Goal: Book appointment/travel/reservation

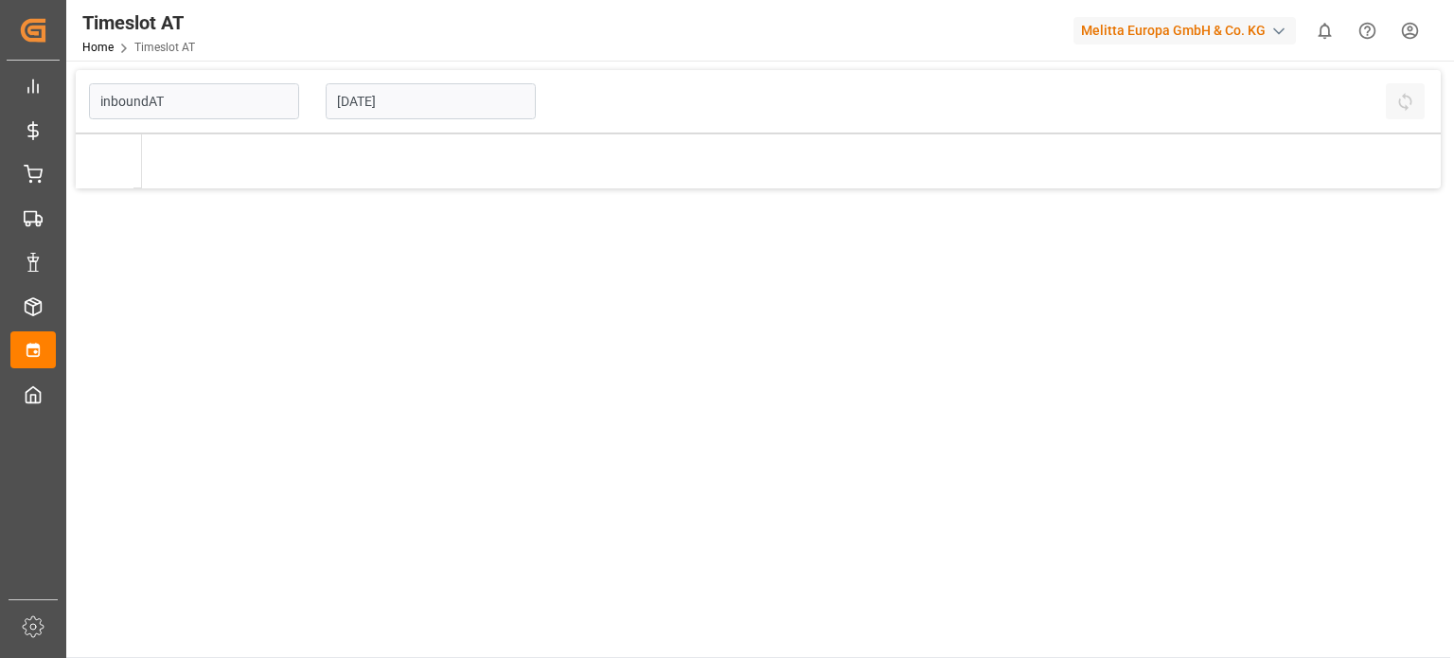
type input "Inbound AT"
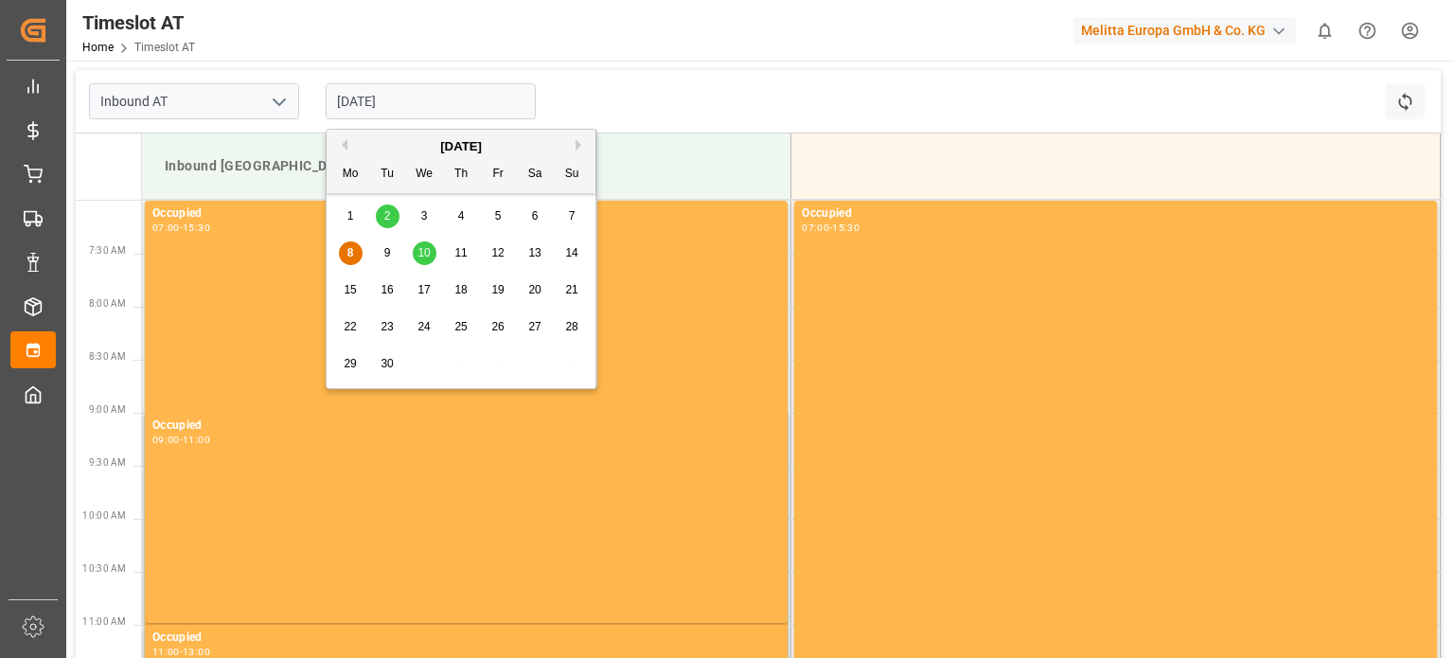
click at [401, 110] on input "[DATE]" at bounding box center [431, 101] width 210 height 36
click at [363, 283] on div "15 16 17 18 19 20 21" at bounding box center [461, 290] width 258 height 37
click at [378, 285] on div "16" at bounding box center [388, 290] width 24 height 23
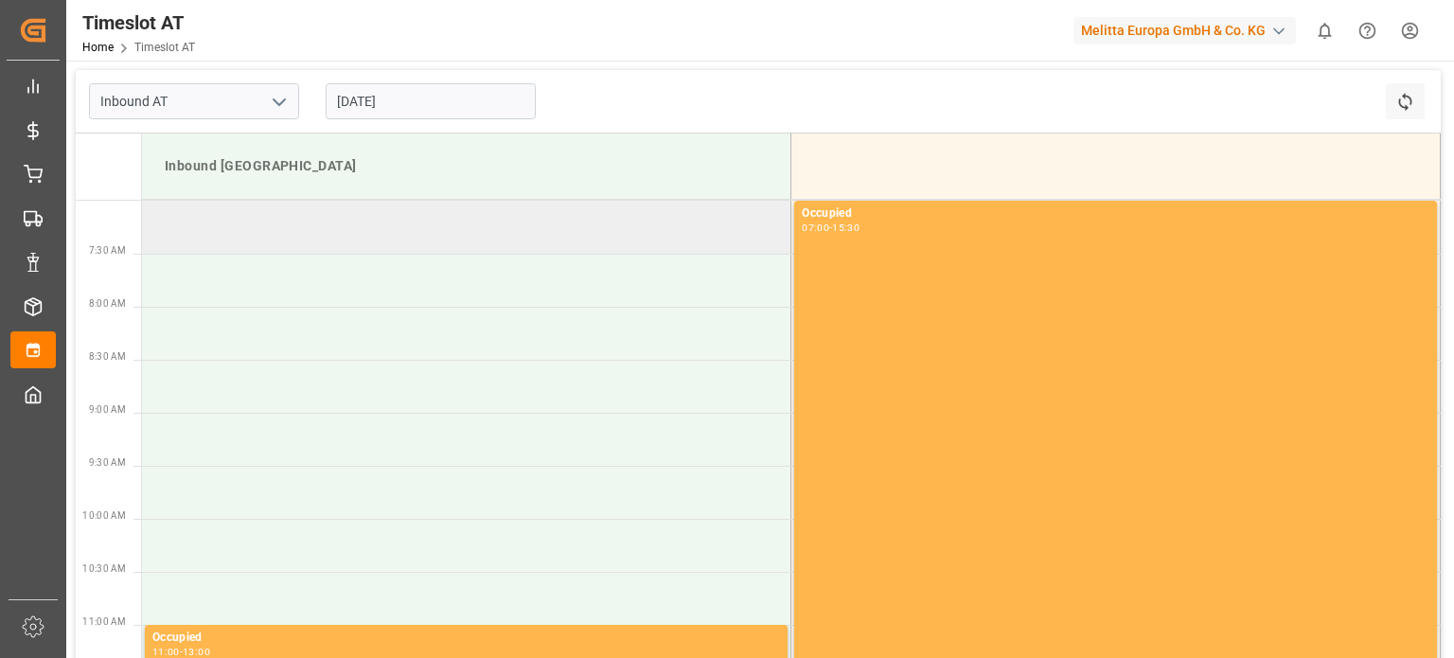
click at [411, 226] on td at bounding box center [467, 227] width 650 height 53
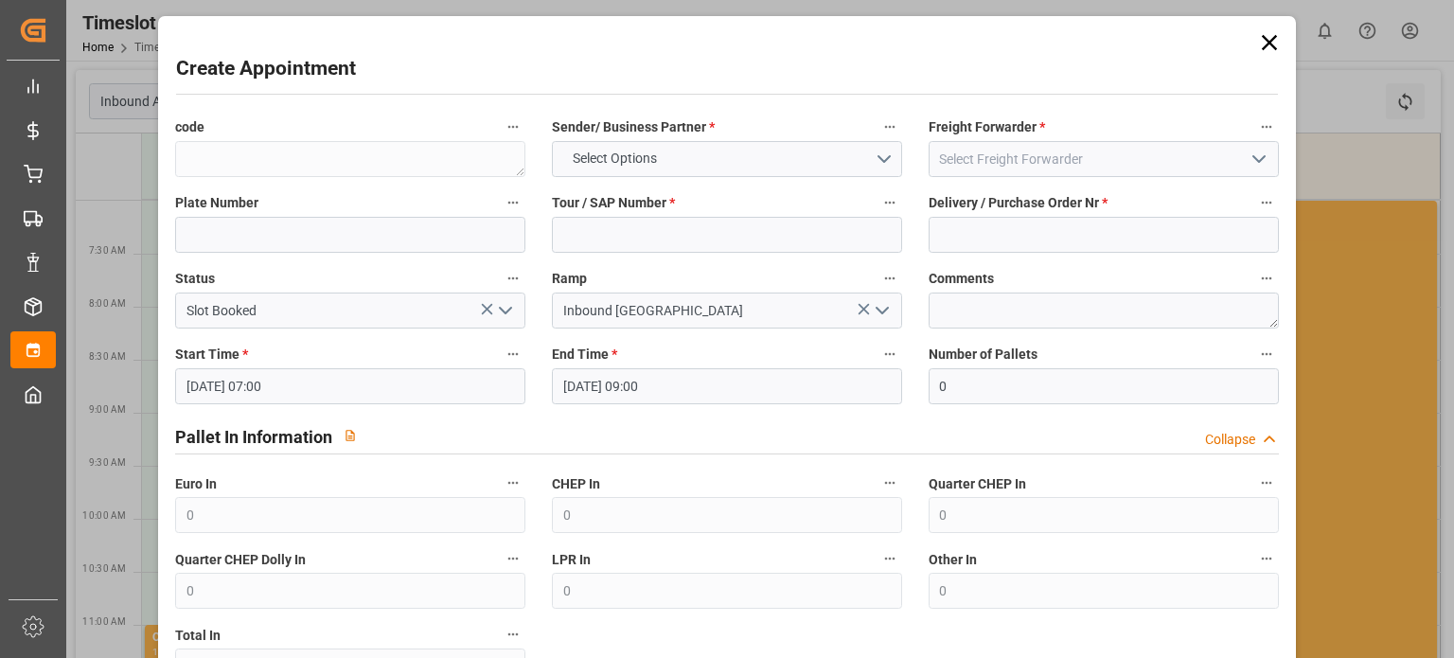
click at [1280, 47] on div "Create Appointment code Sender/ Business Partner * Select Options Freight Forwa…" at bounding box center [727, 538] width 1129 height 1034
click at [1269, 45] on icon at bounding box center [1269, 42] width 15 height 15
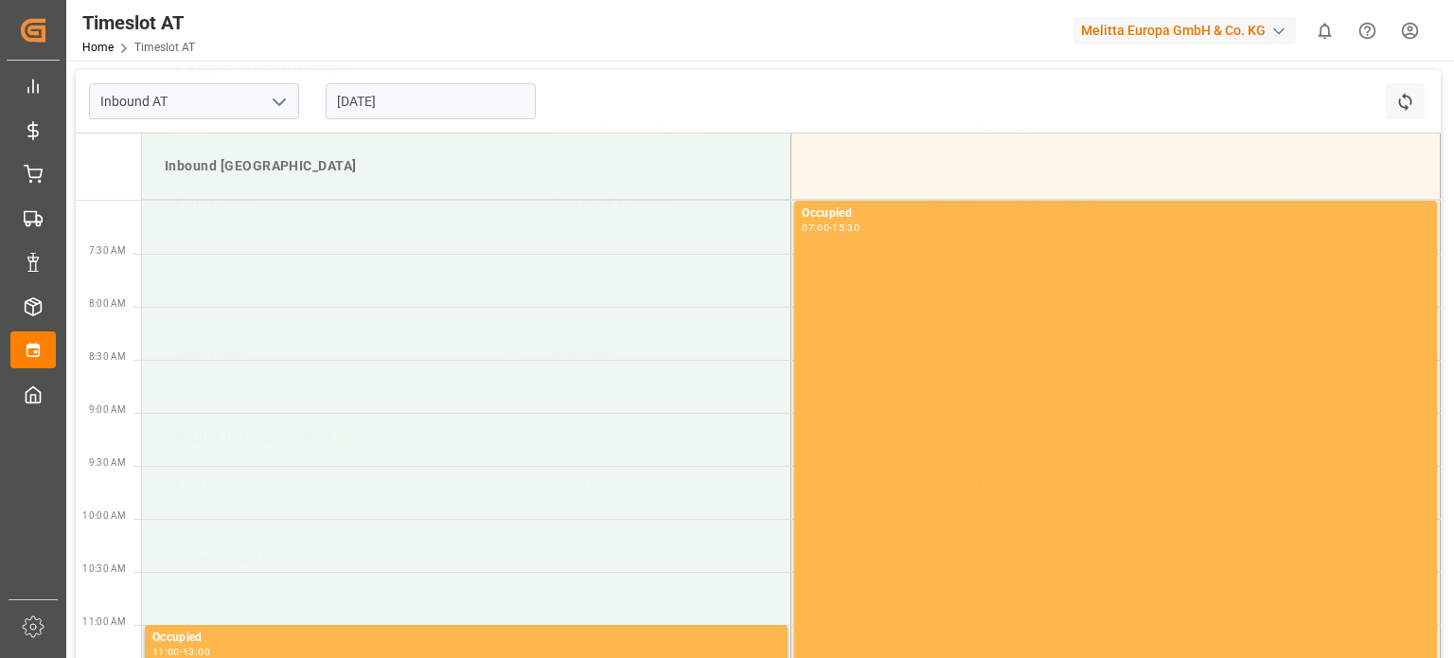
click at [405, 107] on input "[DATE]" at bounding box center [431, 101] width 210 height 36
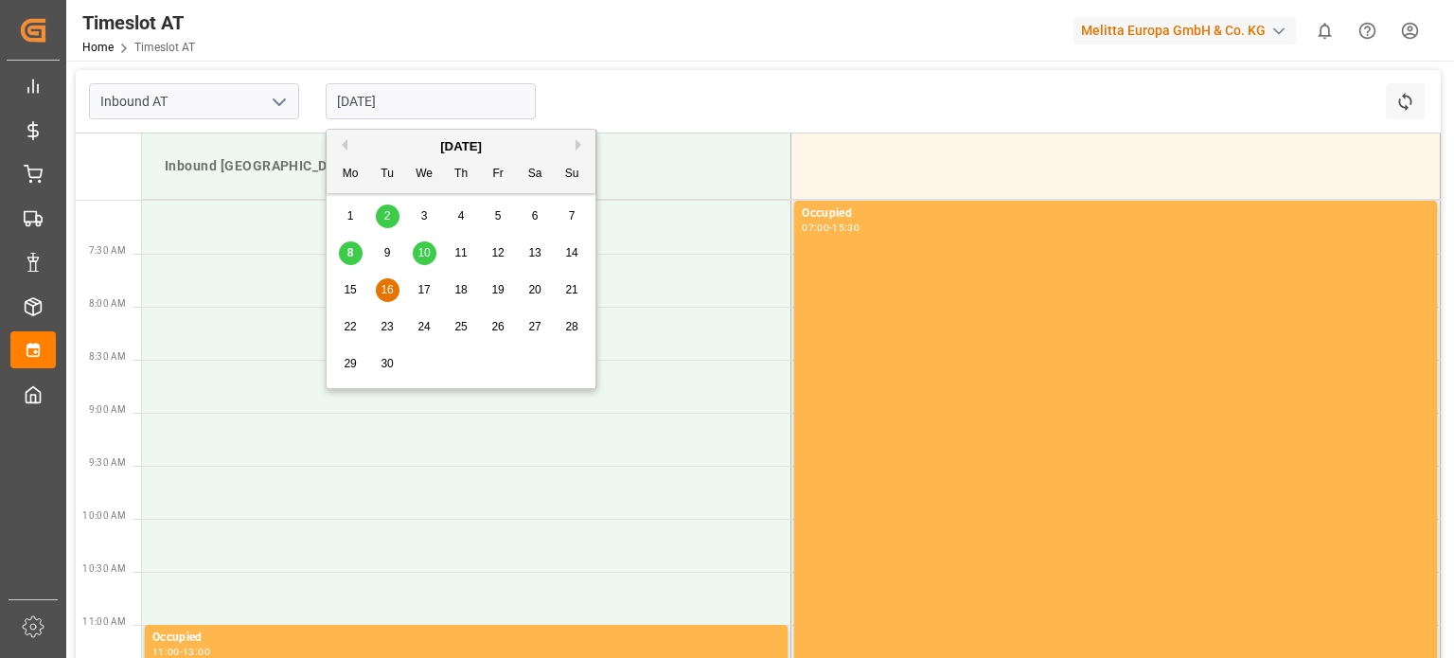
click at [360, 285] on div "15" at bounding box center [351, 290] width 24 height 23
type input "[DATE]"
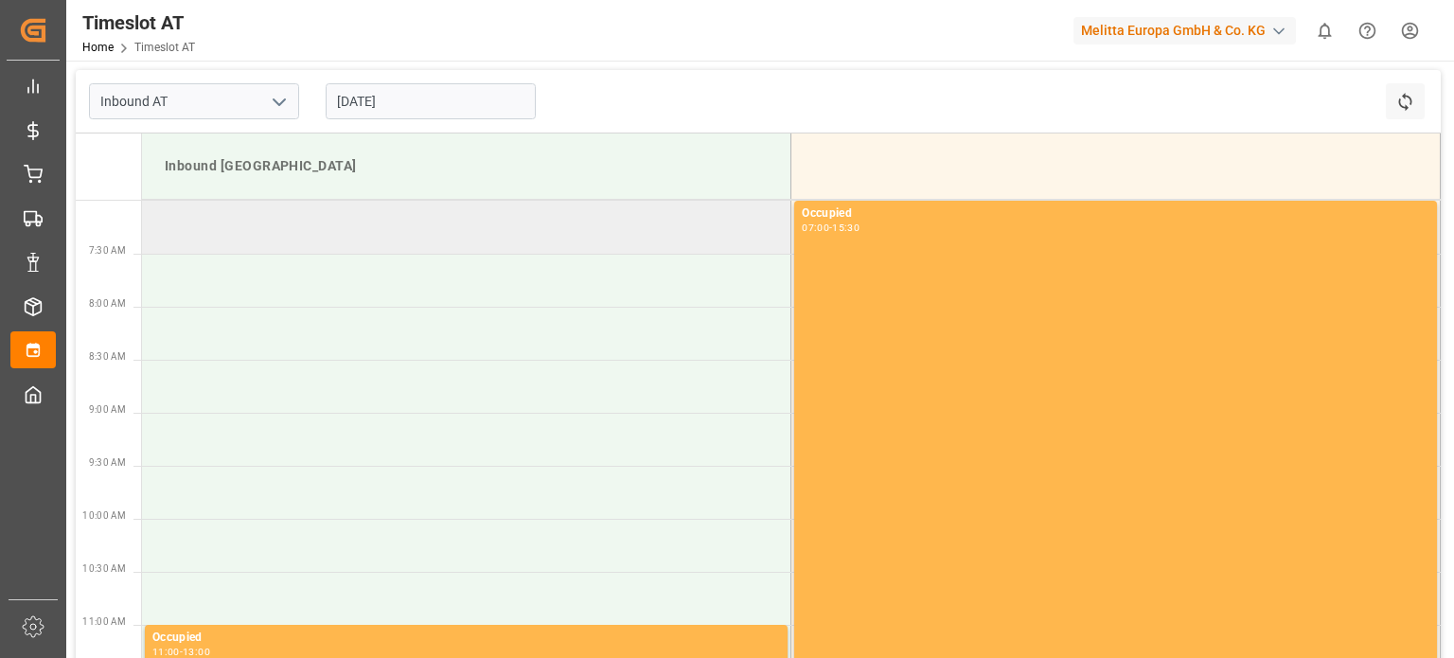
click at [378, 245] on td at bounding box center [467, 227] width 650 height 53
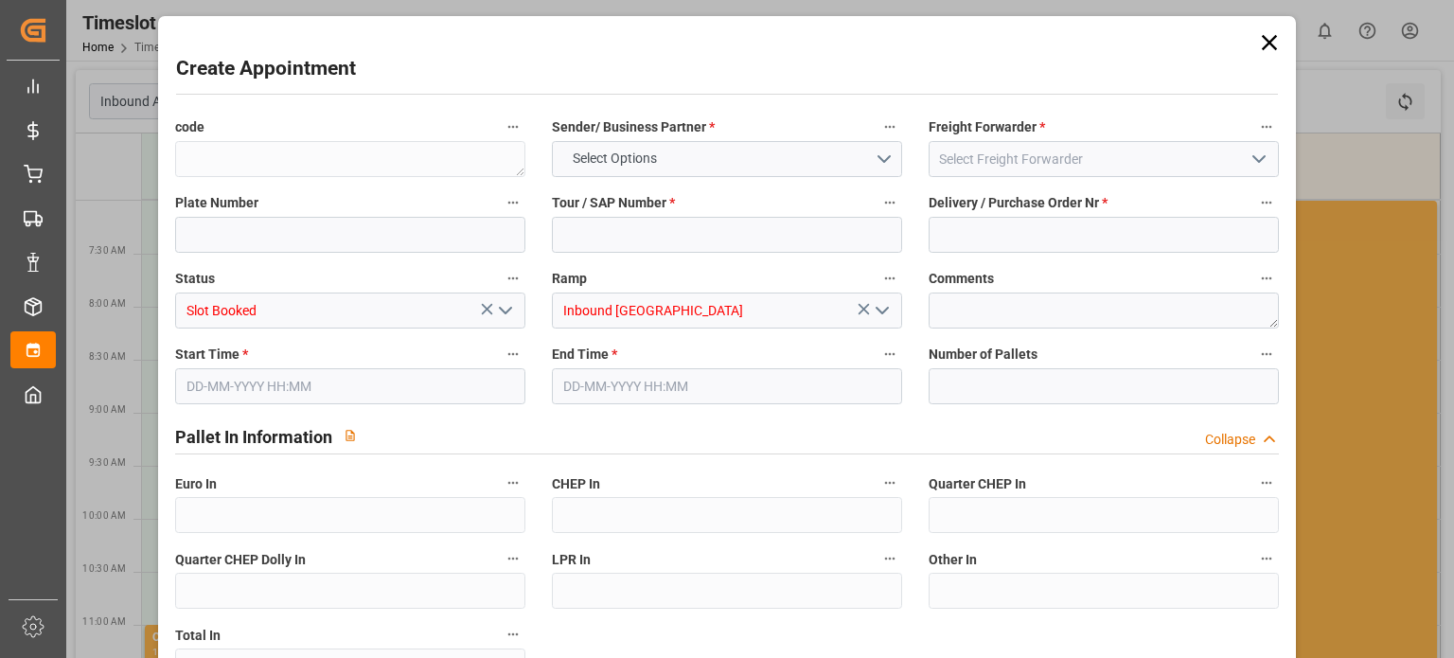
type input "0"
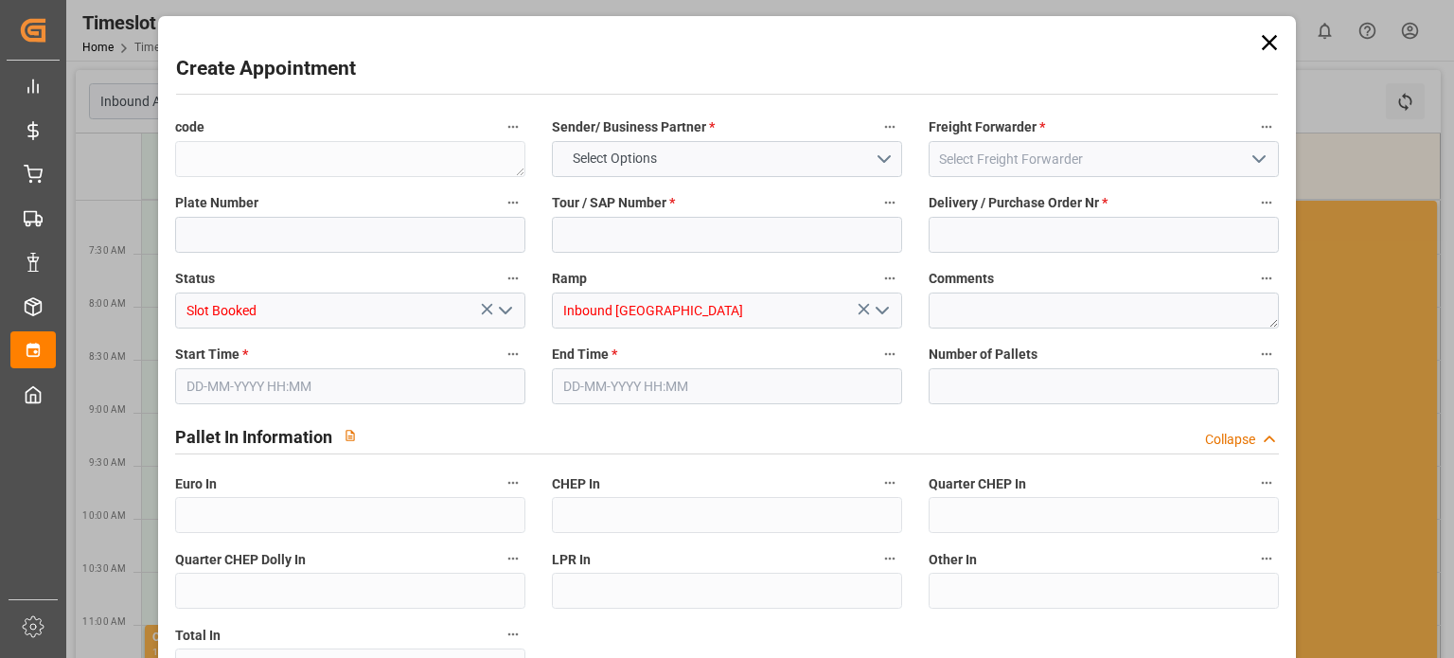
type input "0"
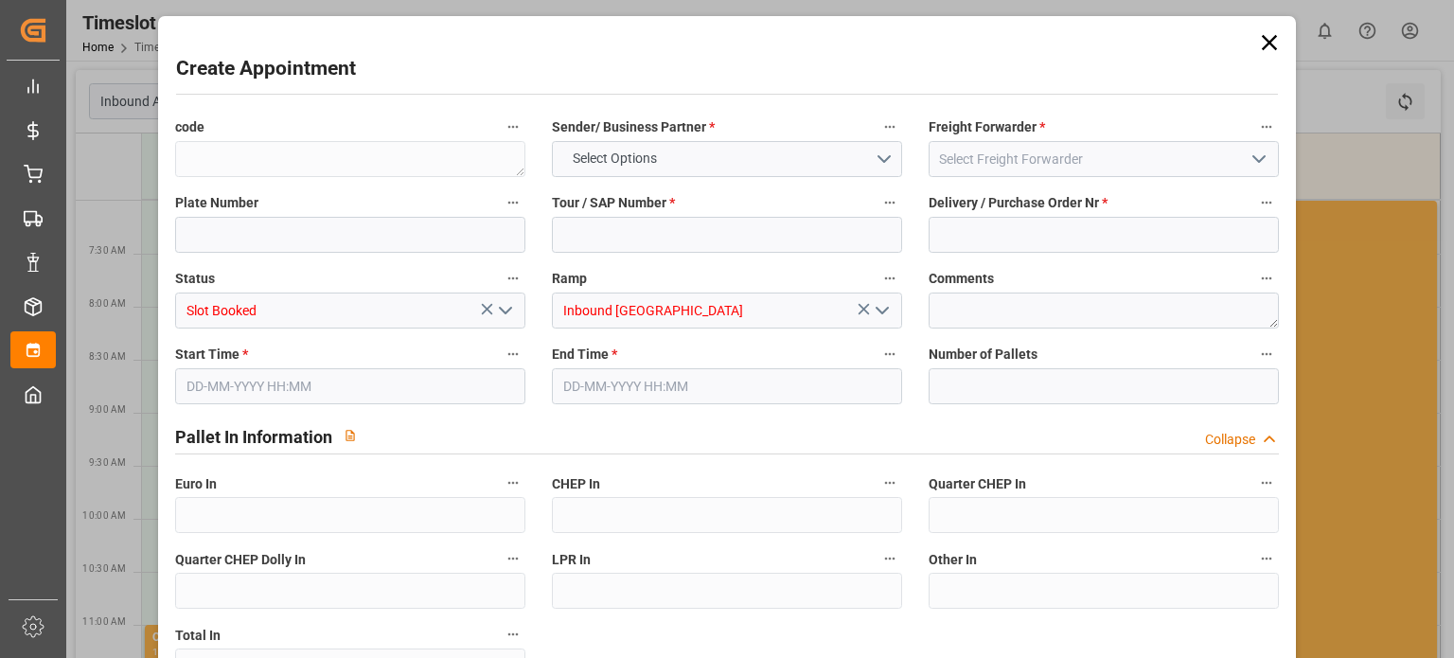
type input "0"
type input "[DATE] 07:00"
type input "[DATE] 09:00"
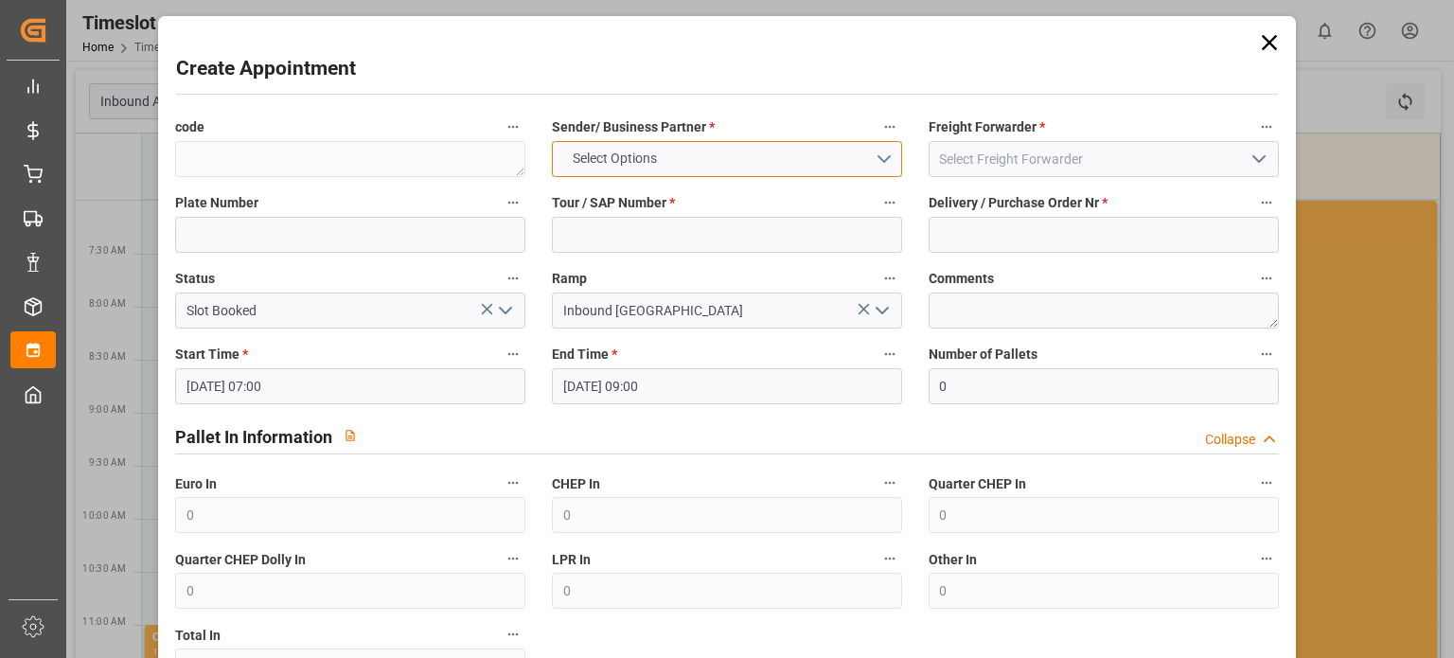
click at [693, 151] on button "Select Options" at bounding box center [727, 159] width 350 height 36
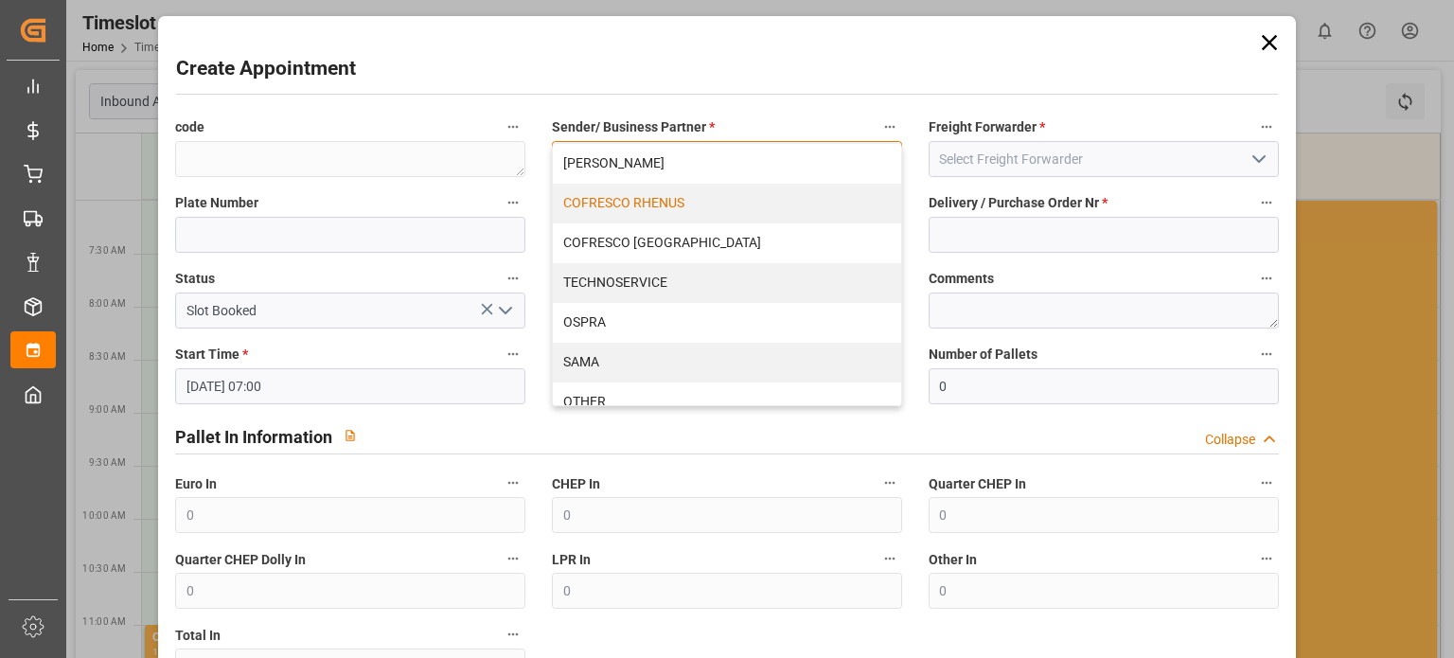
click at [673, 215] on div "COFRESCO RHENUS" at bounding box center [727, 204] width 348 height 40
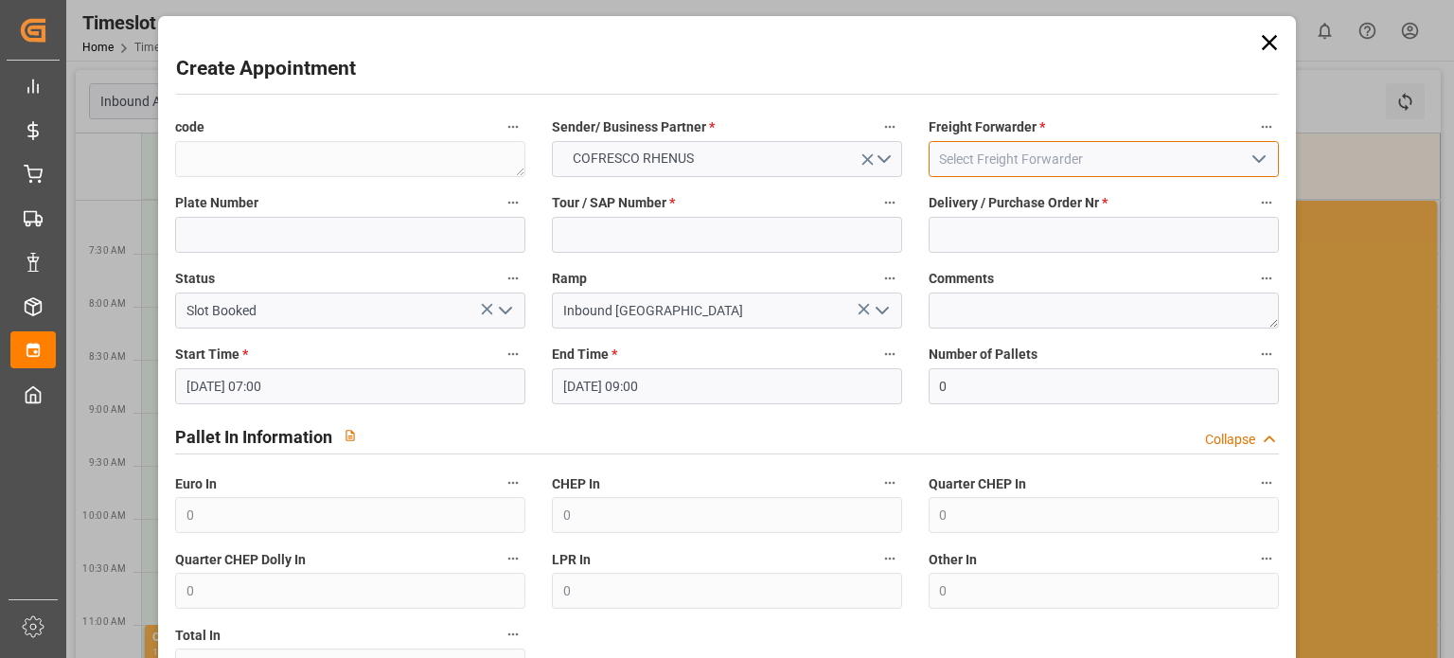
click at [1024, 145] on input at bounding box center [1104, 159] width 350 height 36
click at [1177, 152] on input at bounding box center [1104, 159] width 350 height 36
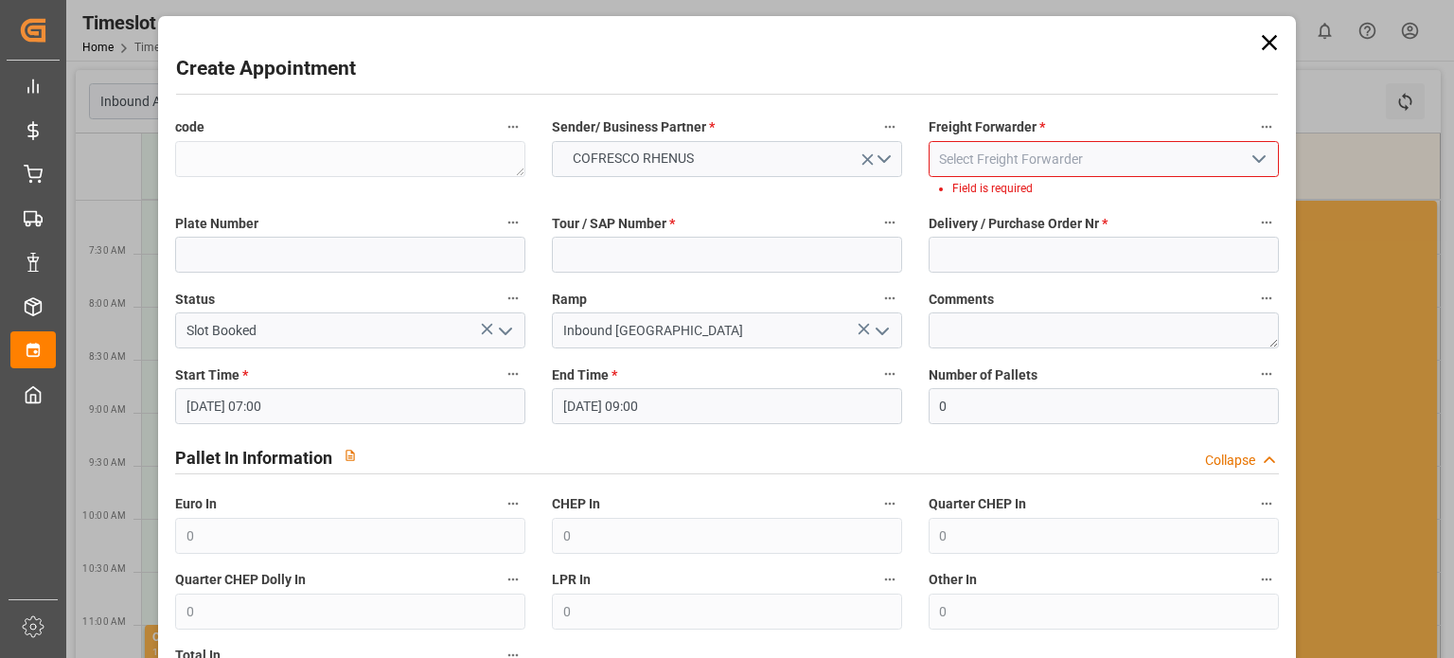
click at [1260, 158] on icon "open menu" at bounding box center [1259, 159] width 23 height 23
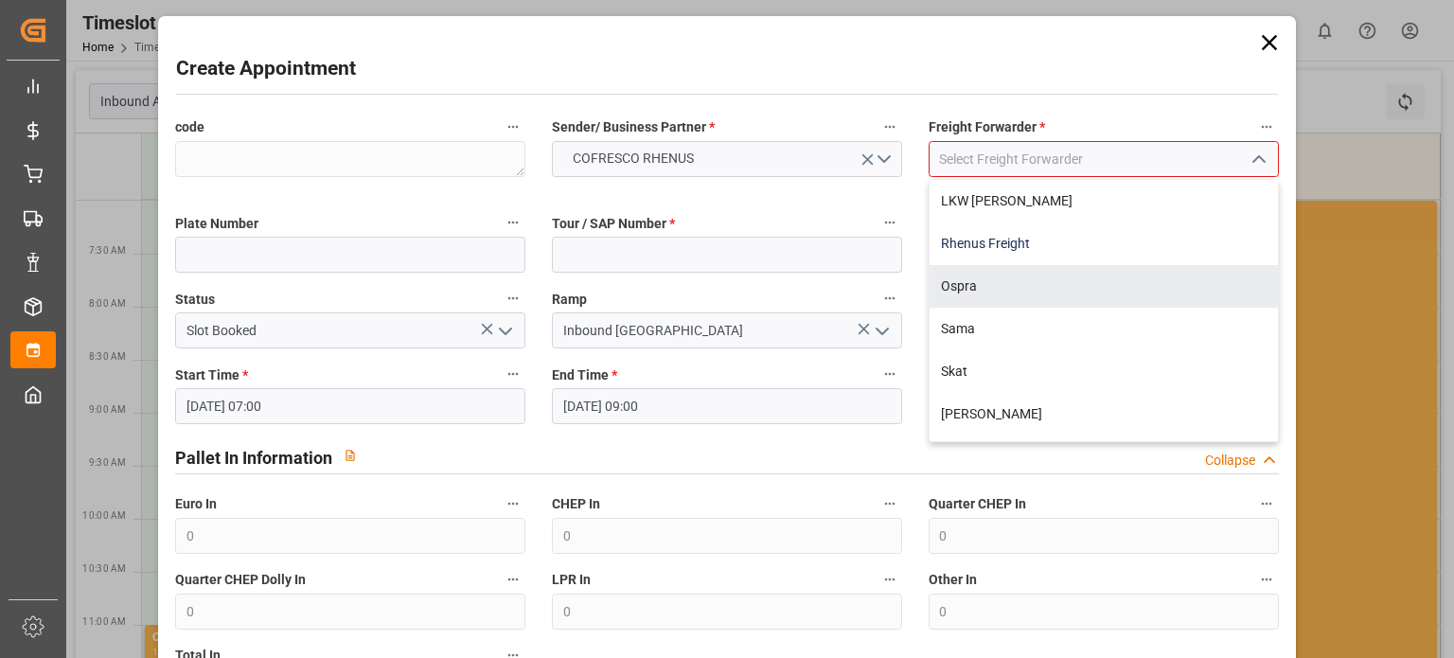
click at [1031, 235] on div "Rhenus Freight" at bounding box center [1104, 244] width 348 height 43
type input "Rhenus Freight"
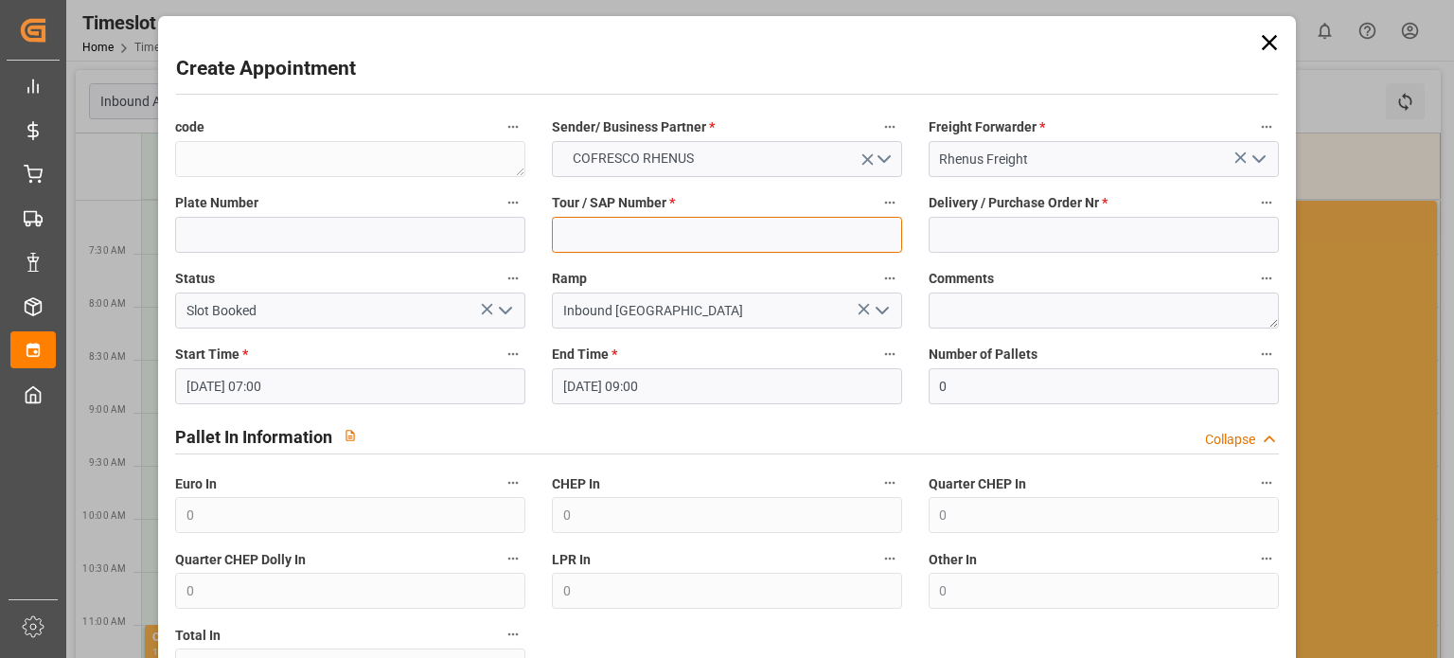
click at [752, 218] on input at bounding box center [727, 235] width 350 height 36
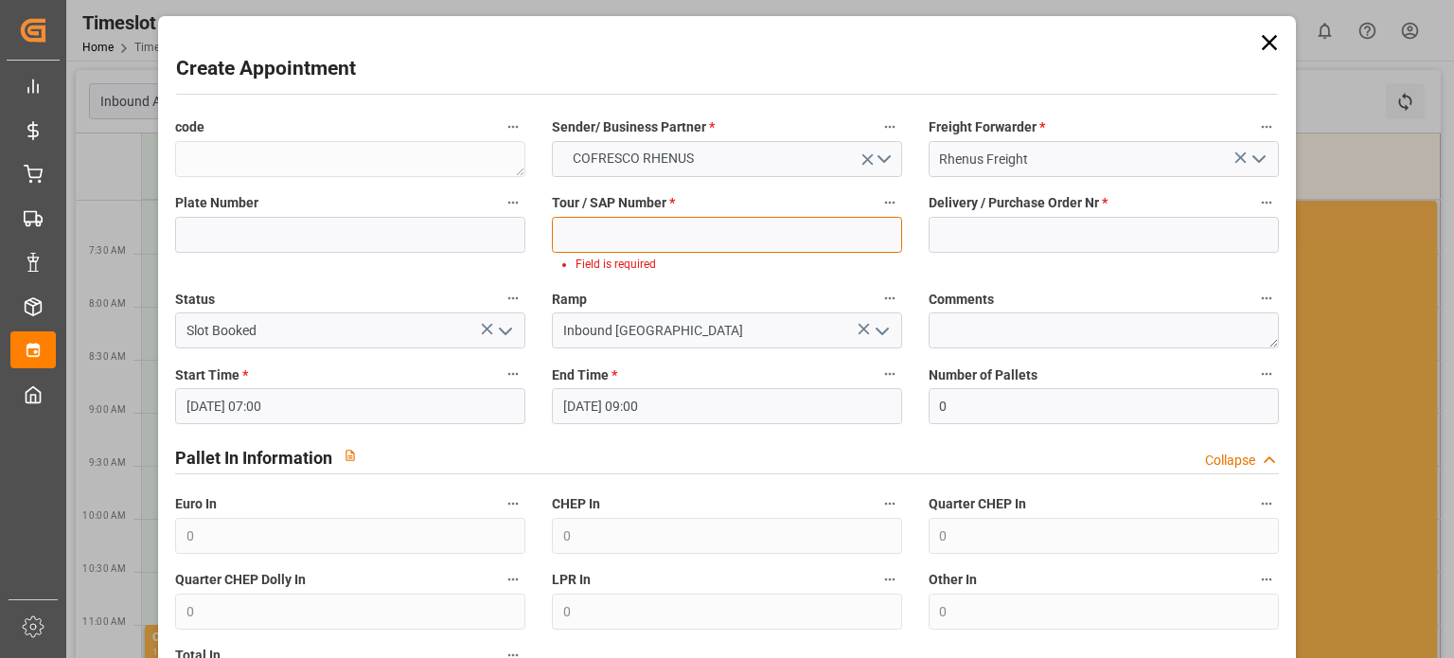
click at [600, 249] on input at bounding box center [727, 235] width 350 height 36
paste input "62042389"
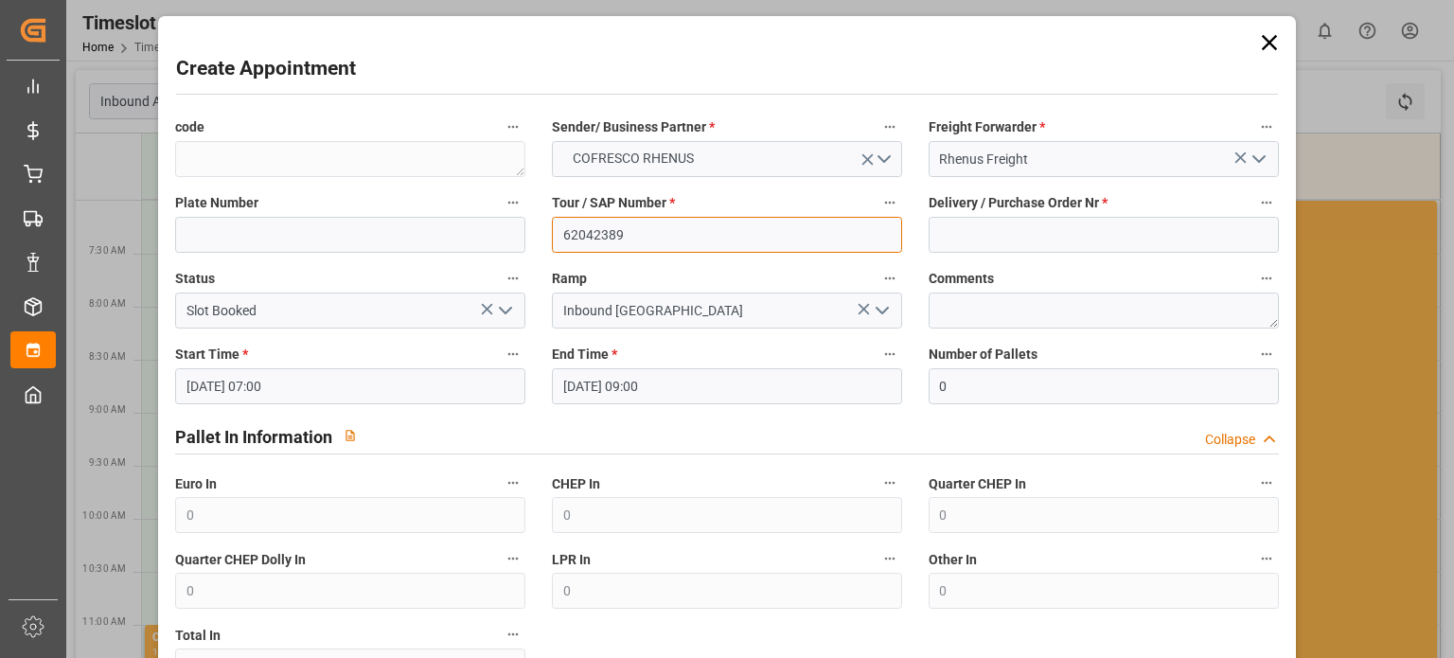
type input "62042389"
click at [1017, 234] on input at bounding box center [1104, 235] width 350 height 36
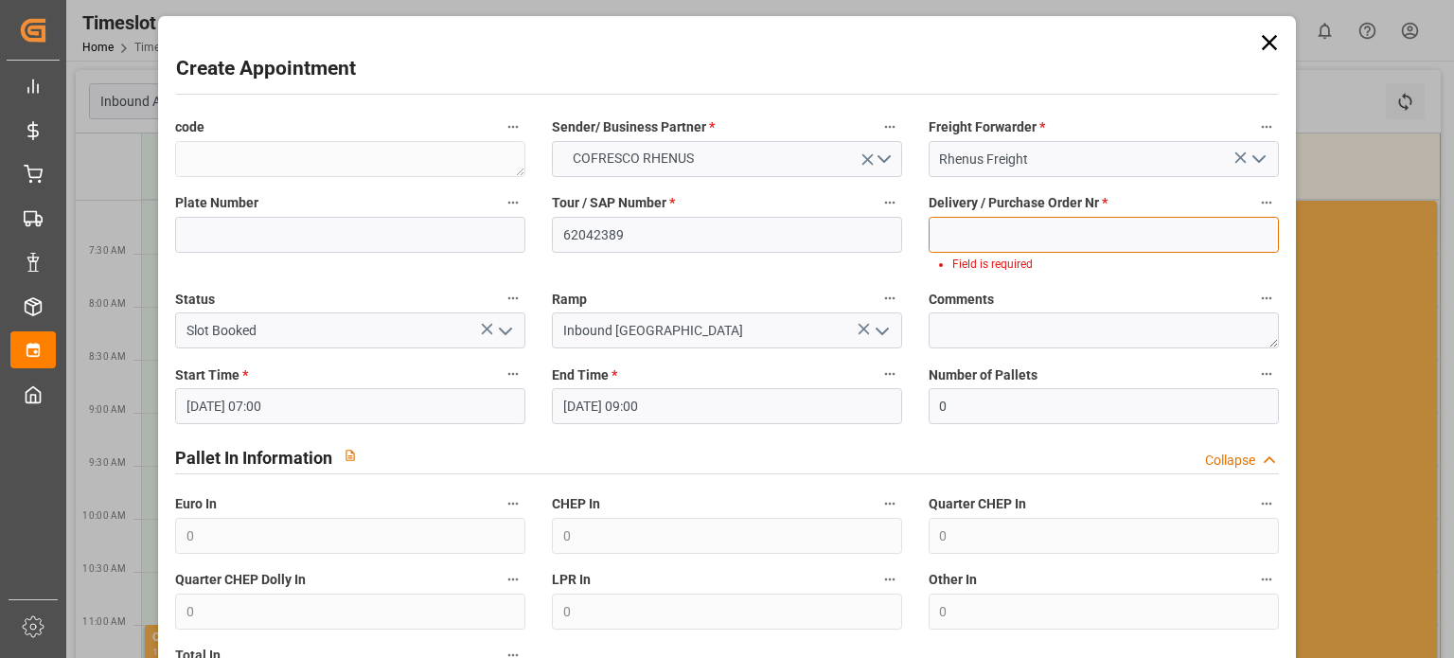
click at [1029, 248] on input at bounding box center [1104, 235] width 350 height 36
paste input "489449"
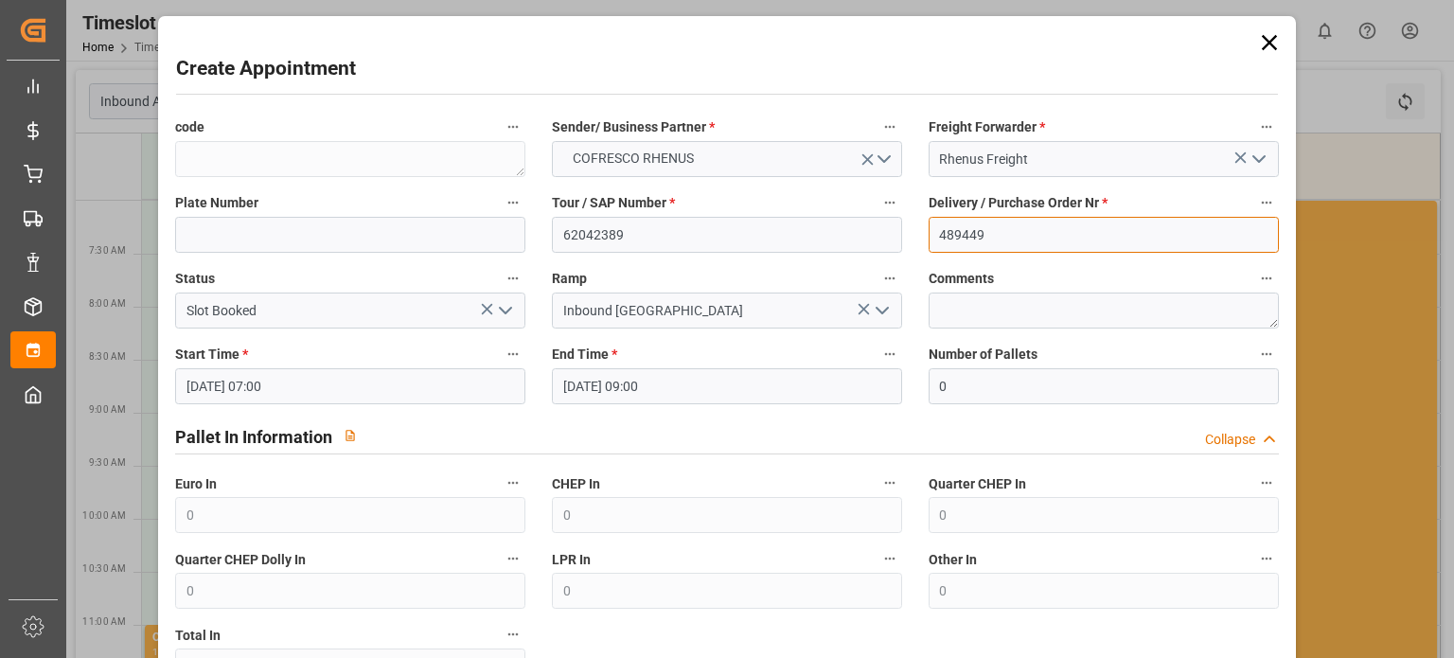
type input "489449"
click at [695, 418] on div "Pallet In Information Collapse" at bounding box center [727, 438] width 1131 height 54
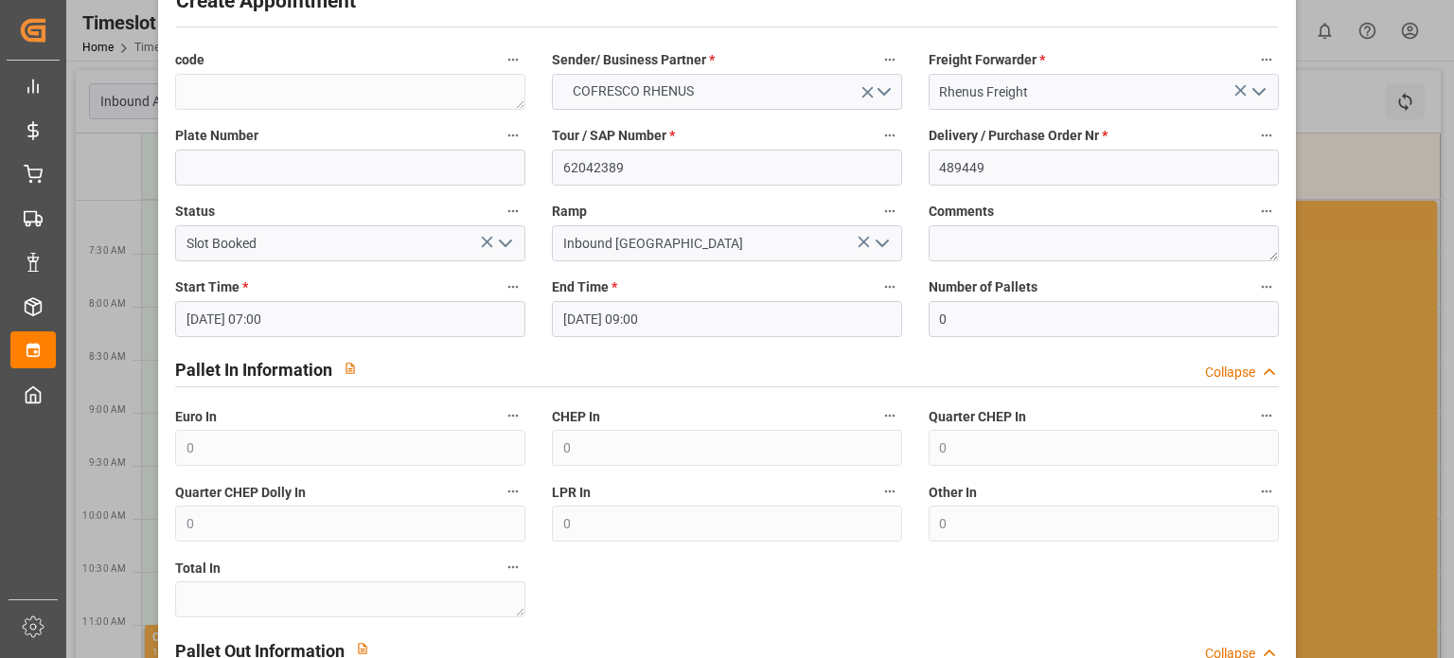
scroll to position [95, 0]
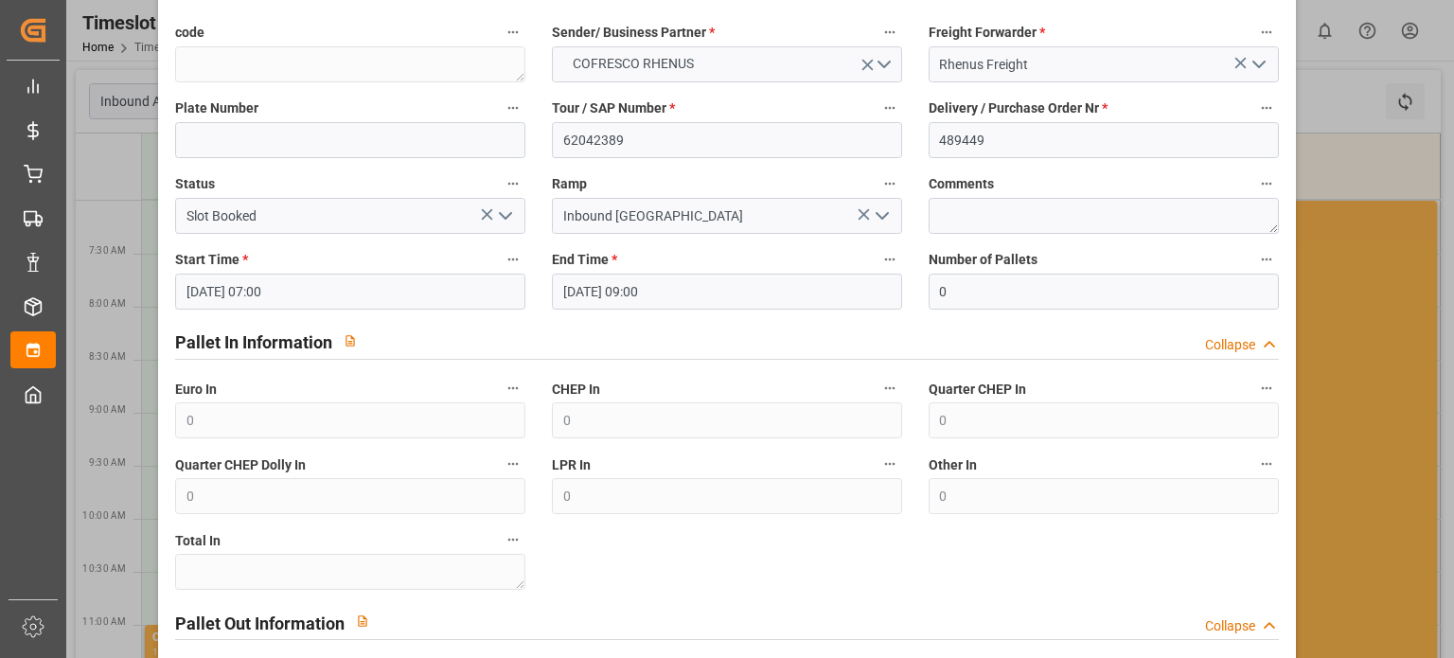
click at [467, 283] on input "[DATE] 07:00" at bounding box center [350, 292] width 350 height 36
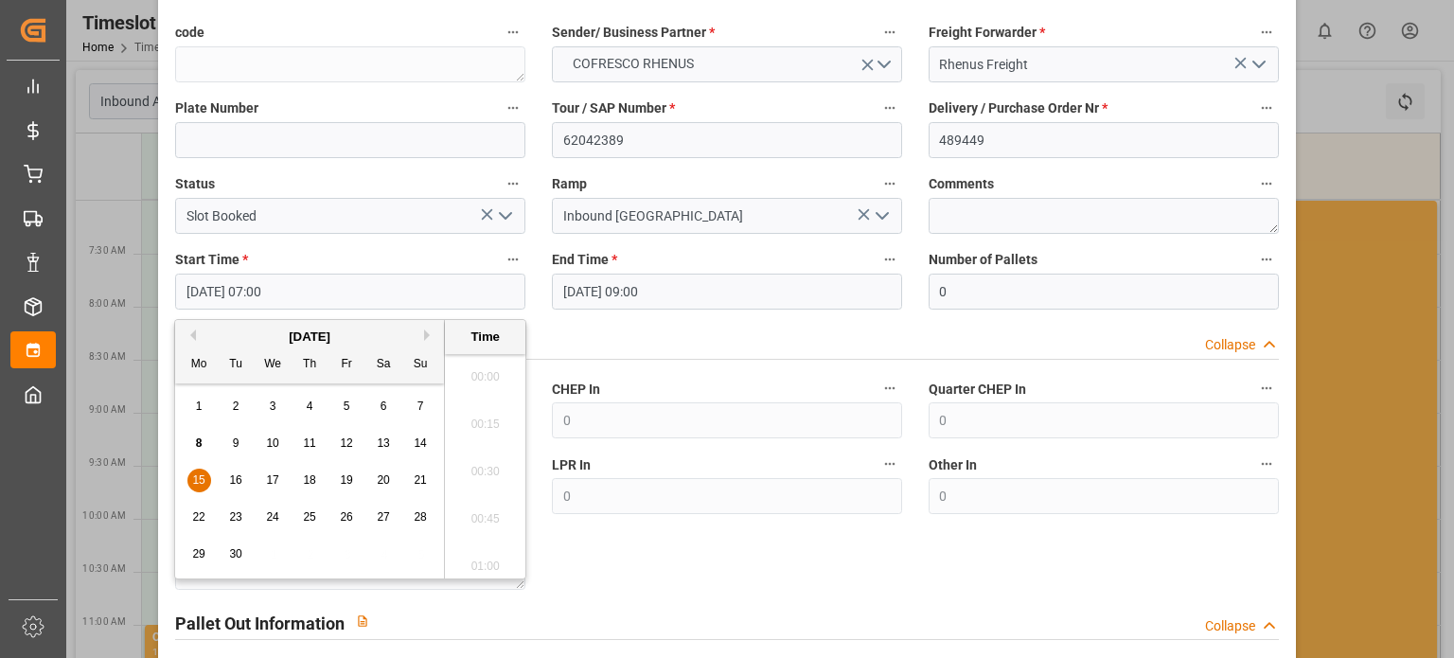
scroll to position [1237, 0]
click at [232, 480] on span "16" at bounding box center [235, 479] width 12 height 13
click at [476, 471] on li "09:00" at bounding box center [485, 466] width 80 height 47
type input "[DATE] 09:00"
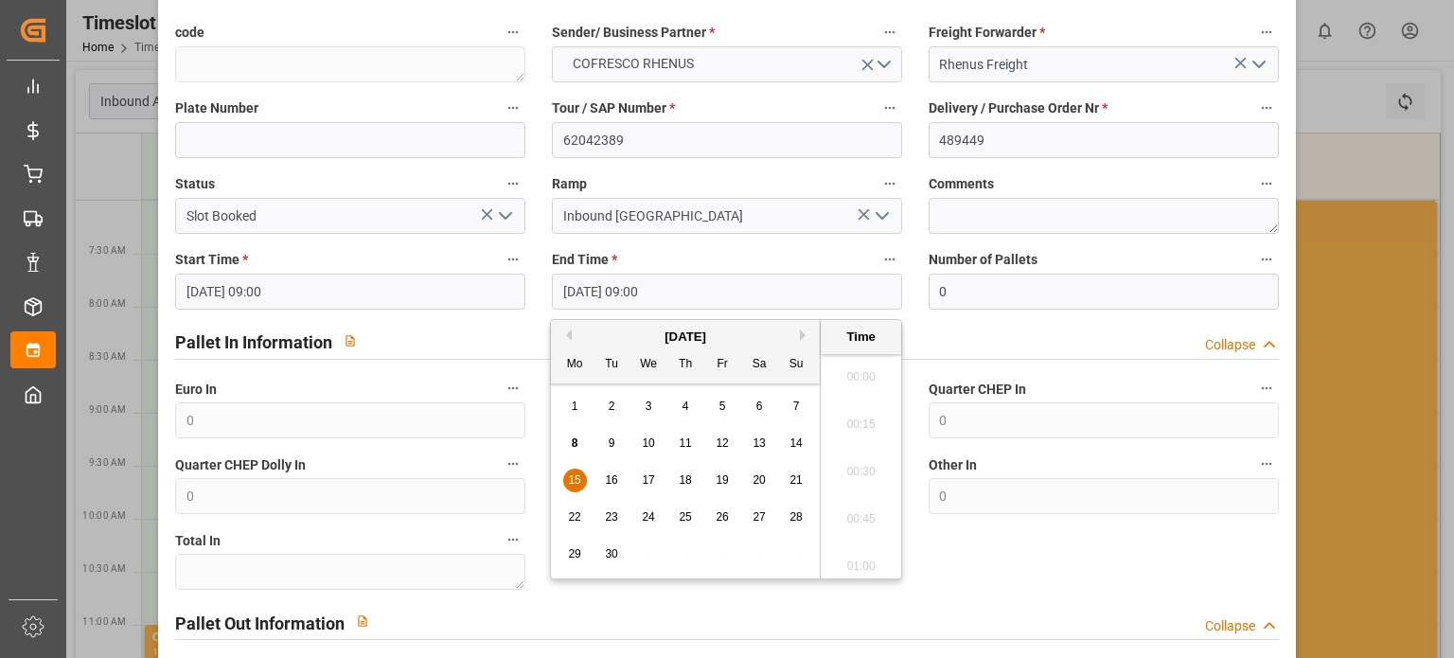
click at [632, 287] on input "[DATE] 09:00" at bounding box center [727, 292] width 350 height 36
click at [614, 484] on span "16" at bounding box center [611, 479] width 12 height 13
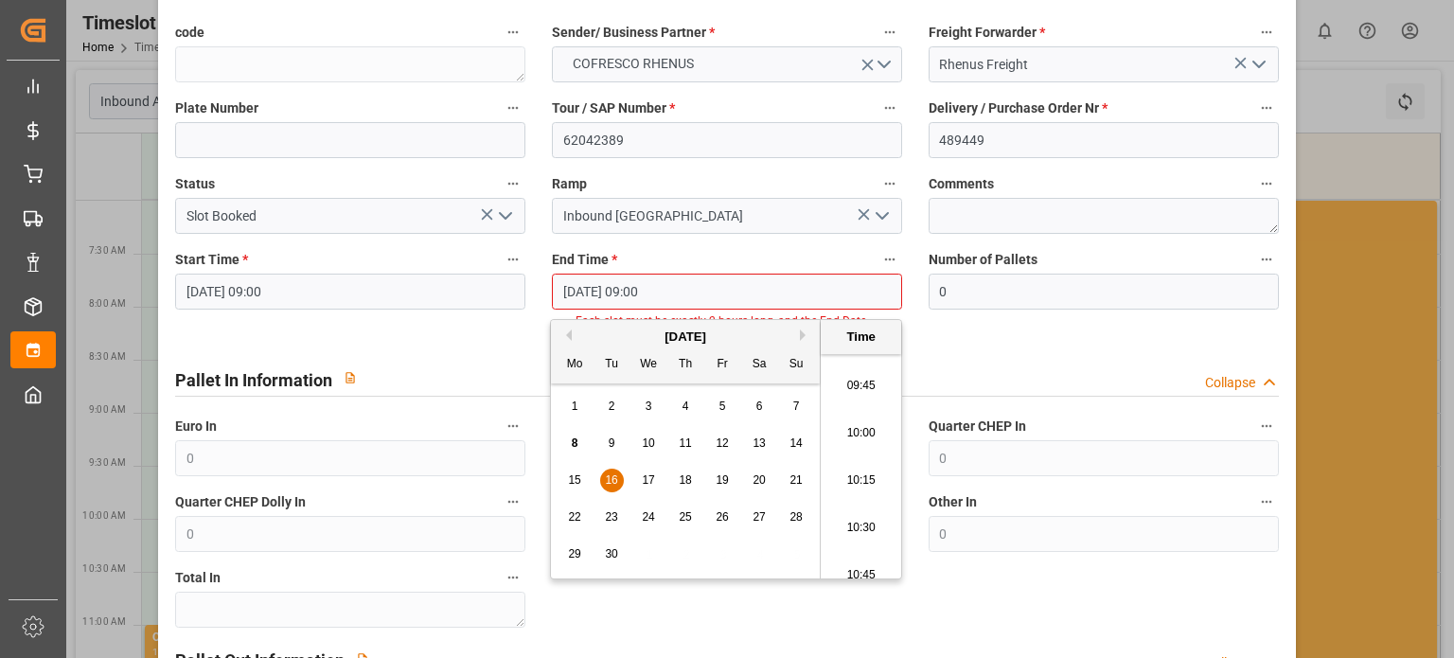
scroll to position [1994, 0]
drag, startPoint x: 850, startPoint y: 469, endPoint x: 862, endPoint y: 468, distance: 11.4
click at [850, 468] on li "11:00" at bounding box center [861, 466] width 80 height 47
type input "[DATE] 11:00"
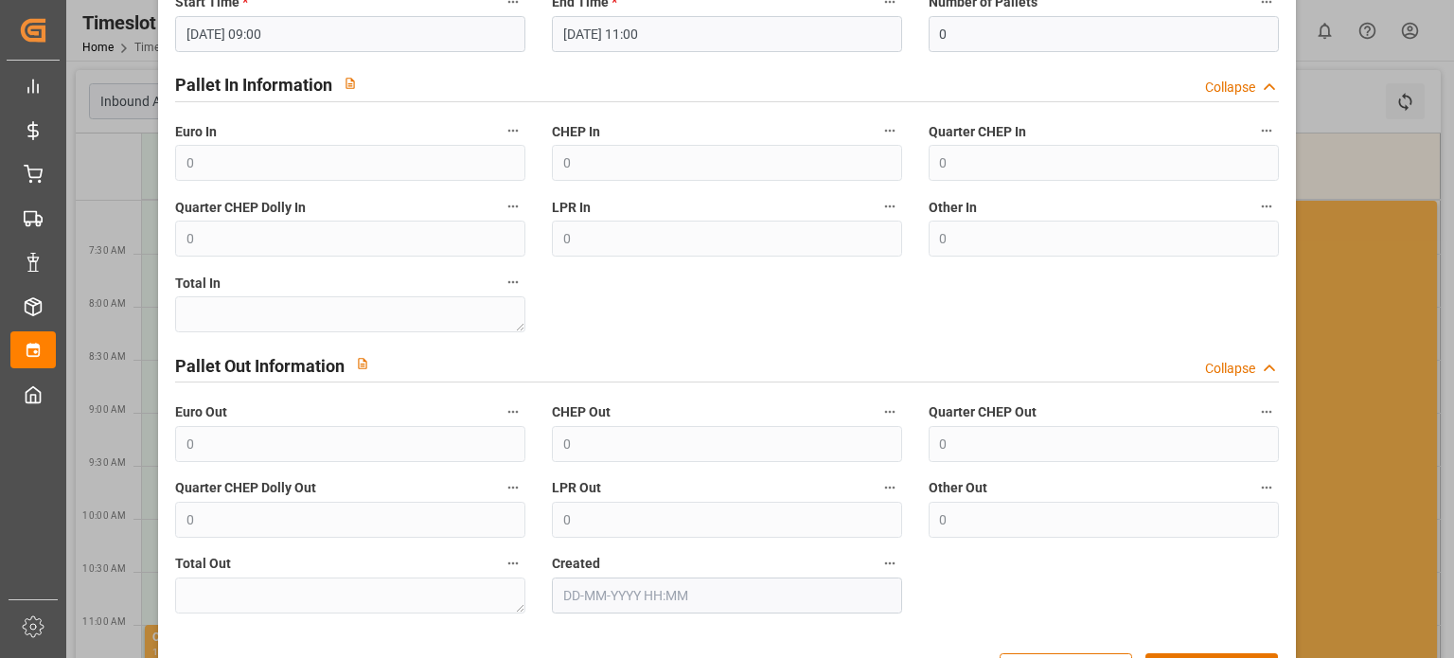
scroll to position [417, 0]
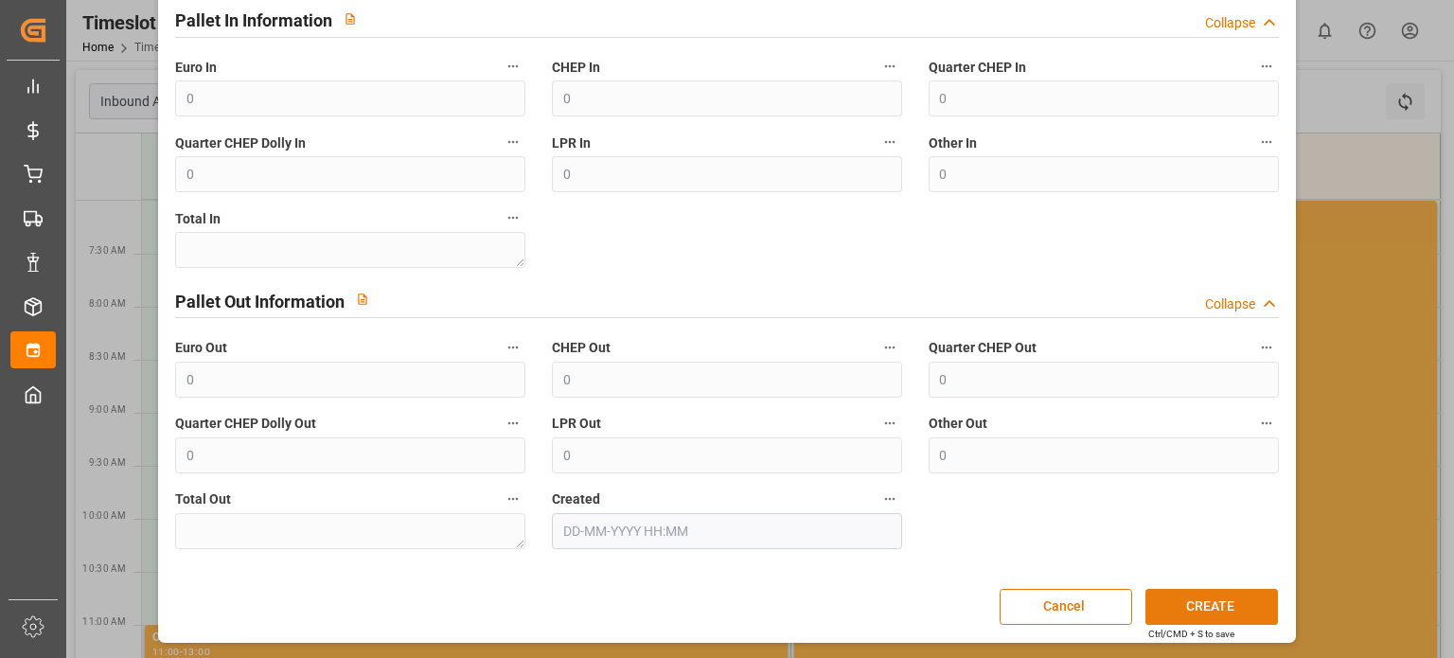
click at [1178, 606] on button "CREATE" at bounding box center [1212, 607] width 133 height 36
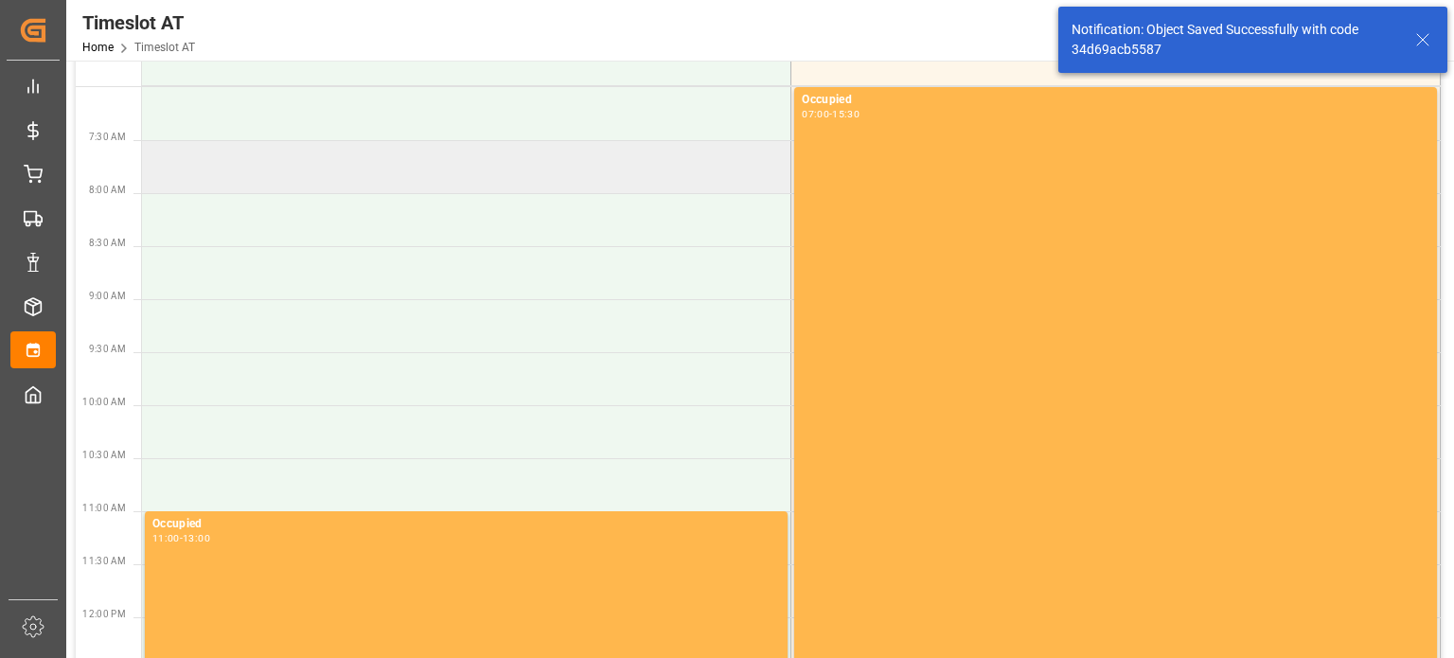
scroll to position [0, 0]
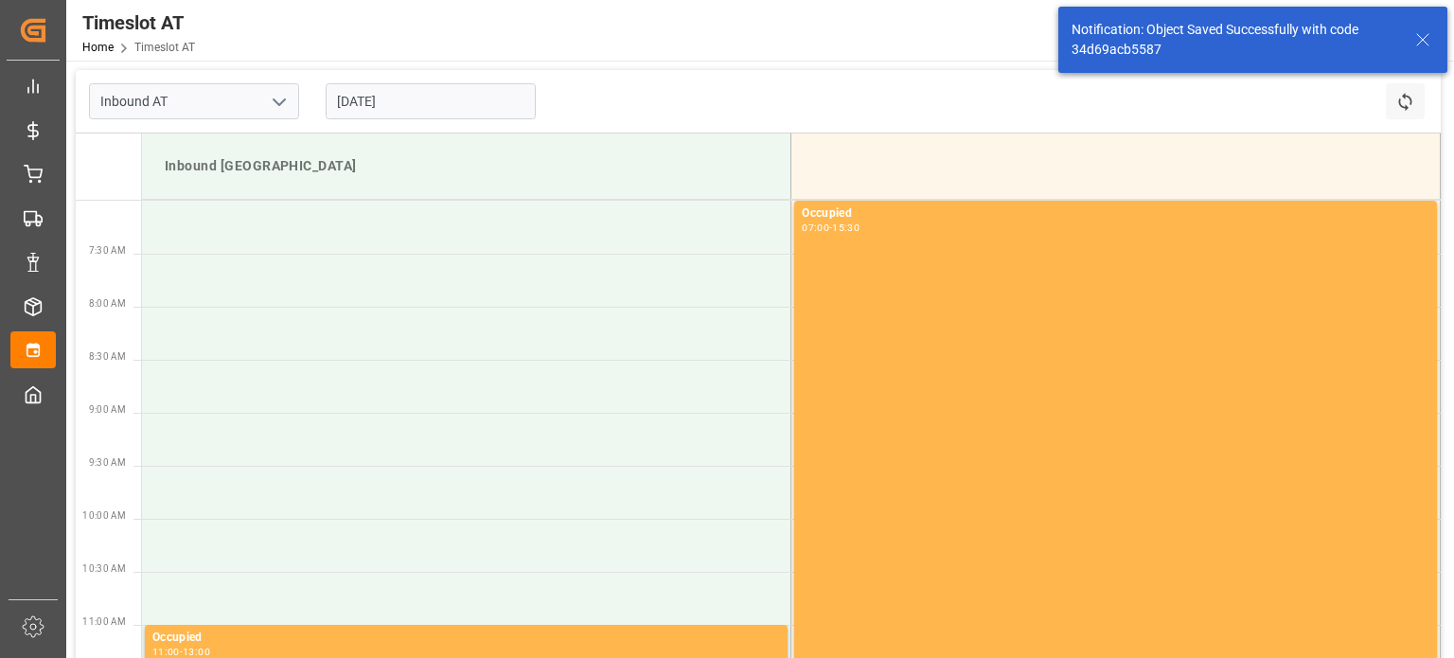
click at [408, 109] on input "[DATE]" at bounding box center [431, 101] width 210 height 36
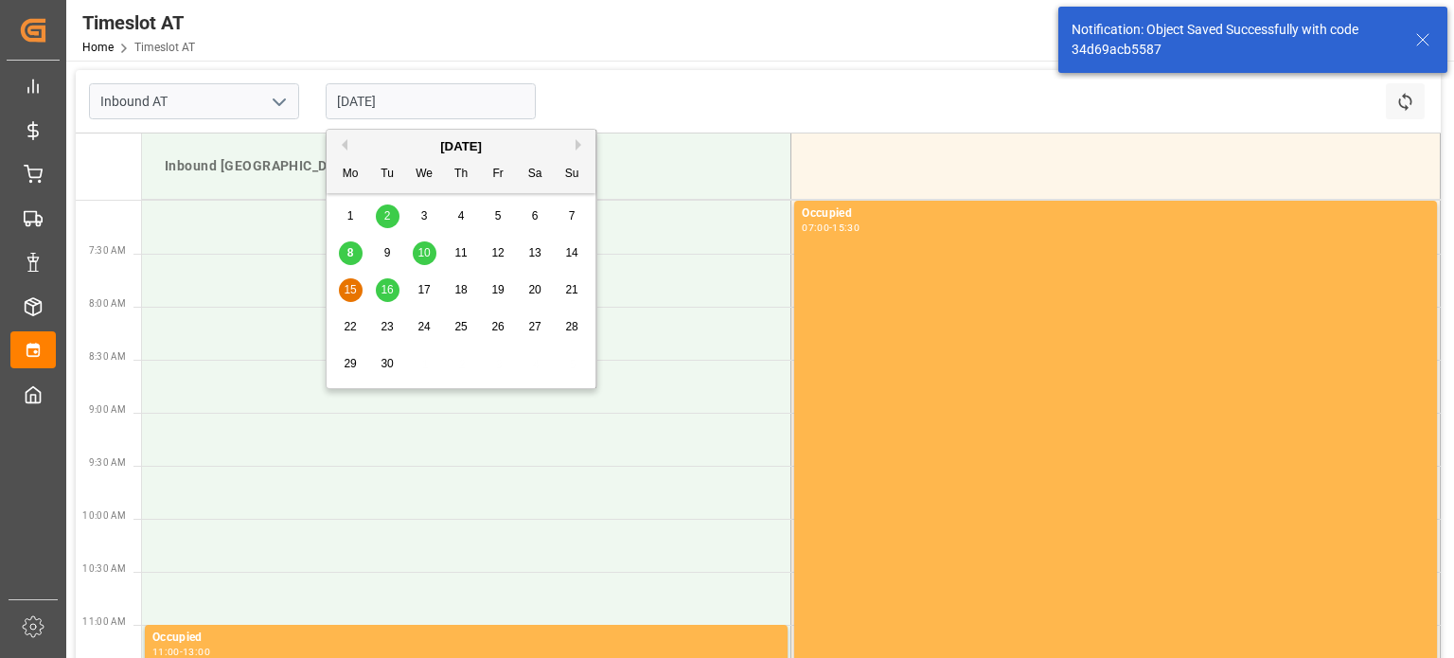
click at [398, 292] on div "16" at bounding box center [388, 290] width 24 height 23
type input "[DATE]"
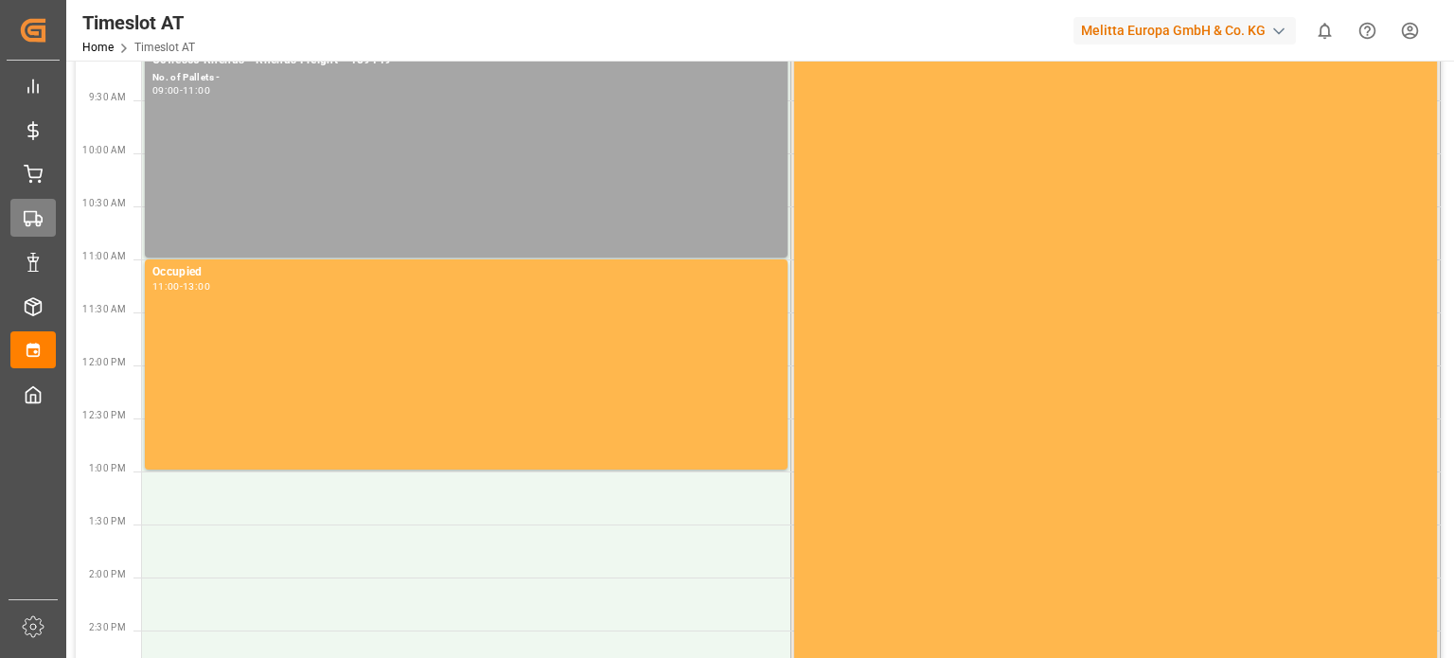
scroll to position [568, 0]
